Goal: Information Seeking & Learning: Learn about a topic

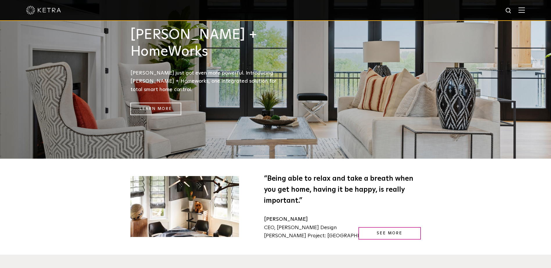
scroll to position [639, 0]
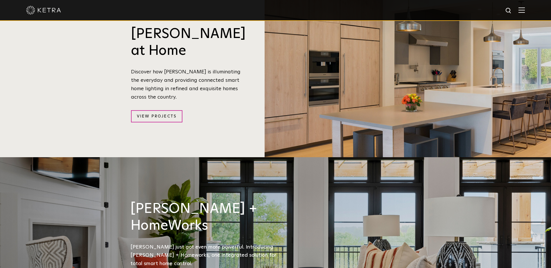
click at [439, 12] on img at bounding box center [522, 10] width 6 height 6
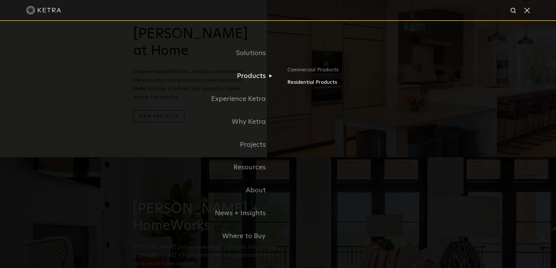
click at [299, 81] on link "Residential Products" at bounding box center [355, 82] width 136 height 8
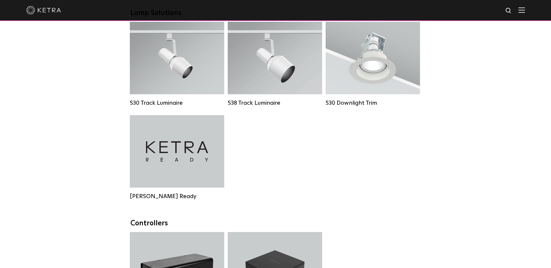
scroll to position [436, 0]
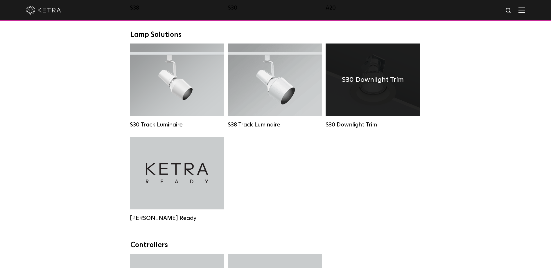
drag, startPoint x: 364, startPoint y: 98, endPoint x: 386, endPoint y: 111, distance: 26.6
click at [364, 98] on div "S30 Downlight Trim" at bounding box center [373, 80] width 94 height 73
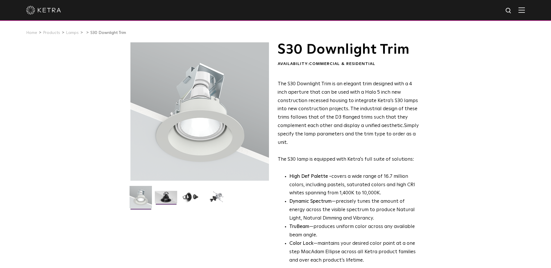
click at [160, 199] on img at bounding box center [166, 199] width 22 height 17
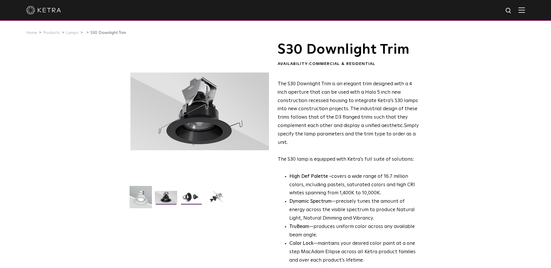
click at [186, 198] on img at bounding box center [191, 199] width 22 height 17
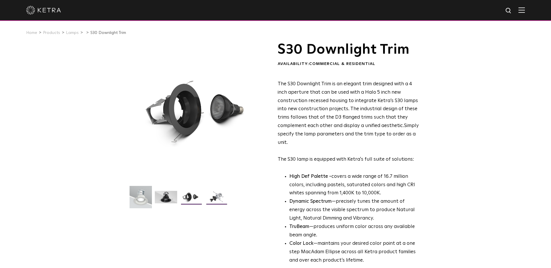
click at [219, 197] on img at bounding box center [216, 199] width 22 height 17
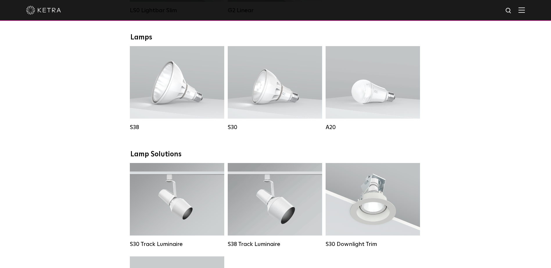
scroll to position [349, 0]
